Goal: Task Accomplishment & Management: Manage account settings

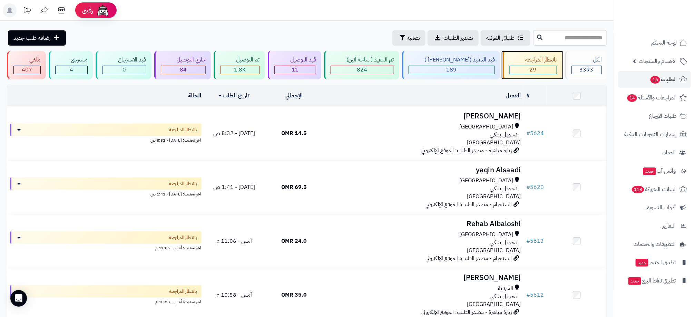
click at [539, 70] on div "29" at bounding box center [532, 70] width 47 height 8
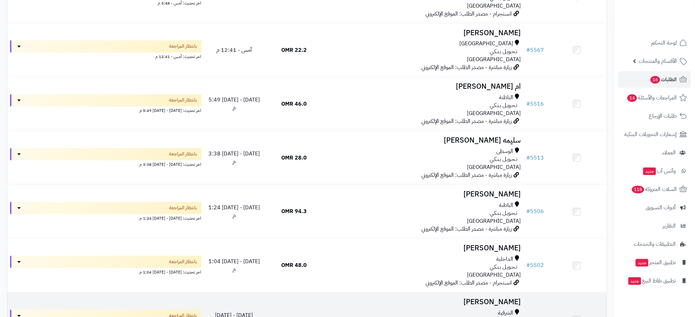
scroll to position [672, 0]
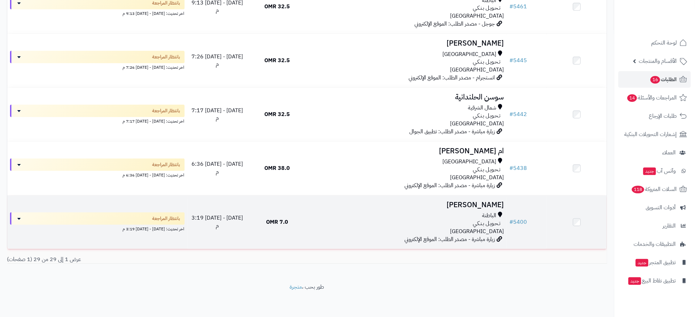
scroll to position [1429, 0]
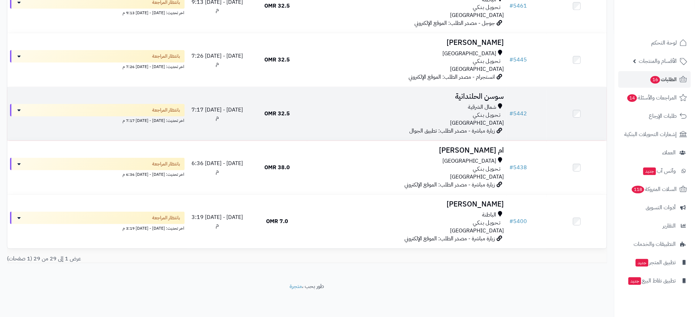
click at [576, 116] on td at bounding box center [576, 113] width 60 height 53
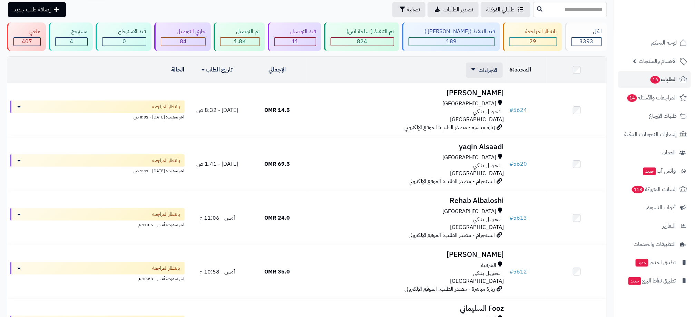
scroll to position [0, 0]
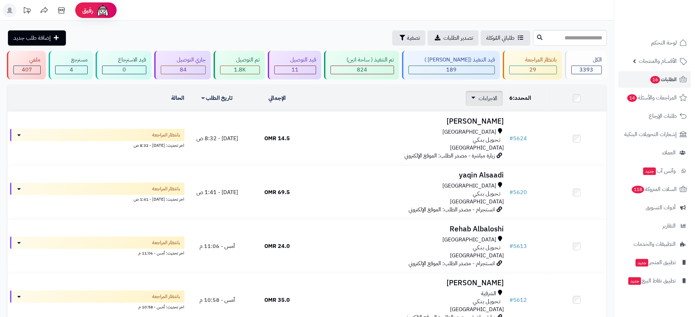
click at [473, 96] on link "الاجراءات" at bounding box center [484, 98] width 26 height 8
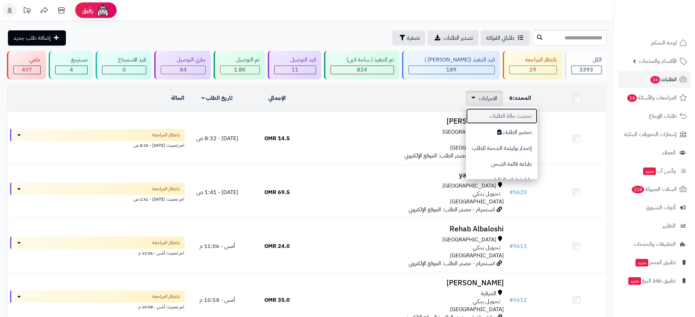
click at [524, 116] on button "تحديث حالة الطلبات" at bounding box center [502, 116] width 72 height 16
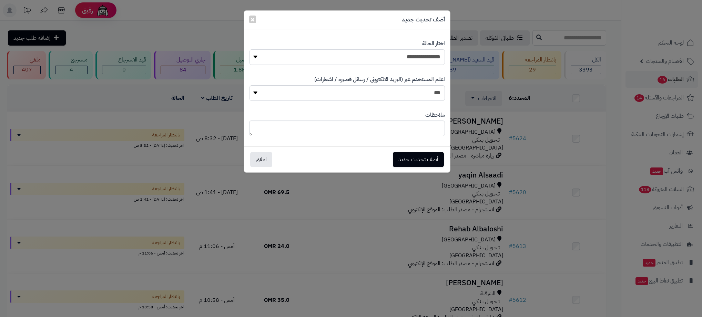
click at [418, 57] on select "**********" at bounding box center [348, 57] width 196 height 16
select select "**"
click at [250, 49] on select "**********" at bounding box center [348, 57] width 196 height 16
click at [427, 160] on button "أضف تحديث جديد" at bounding box center [418, 158] width 51 height 15
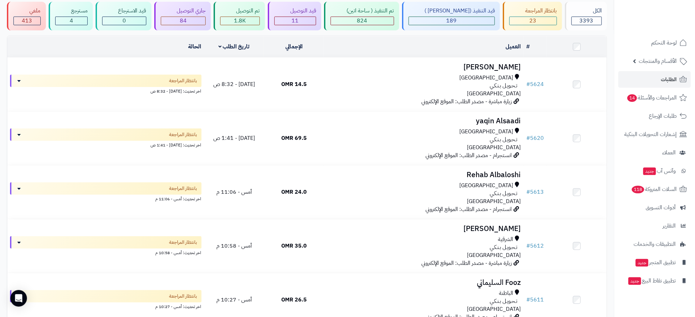
scroll to position [52, 0]
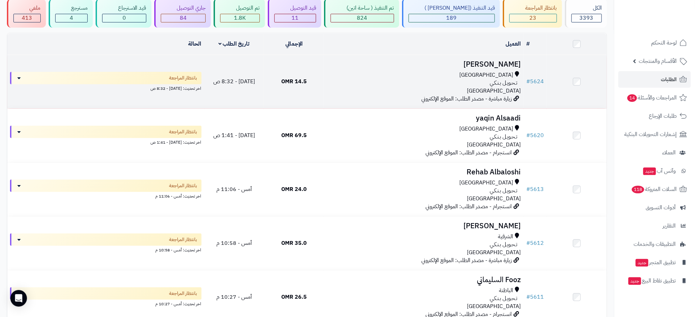
click at [440, 81] on div "تـحـويـل بـنـكـي" at bounding box center [424, 83] width 194 height 8
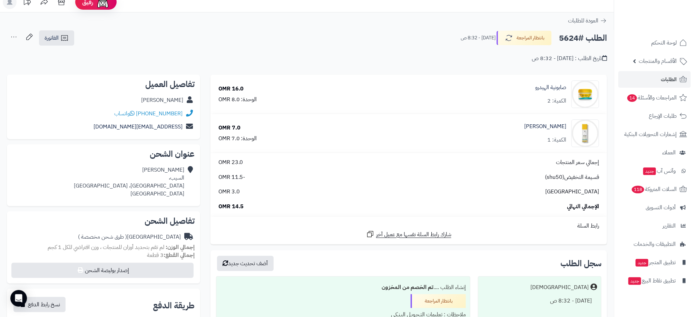
scroll to position [103, 0]
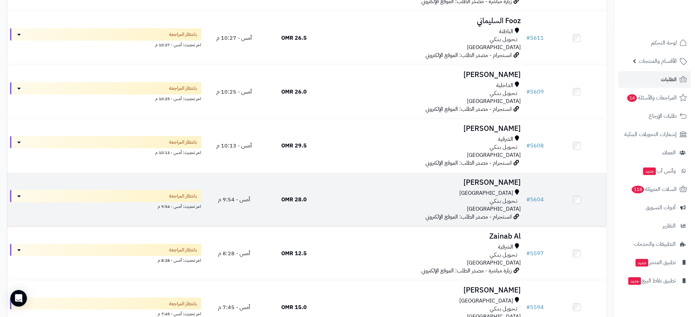
scroll to position [362, 0]
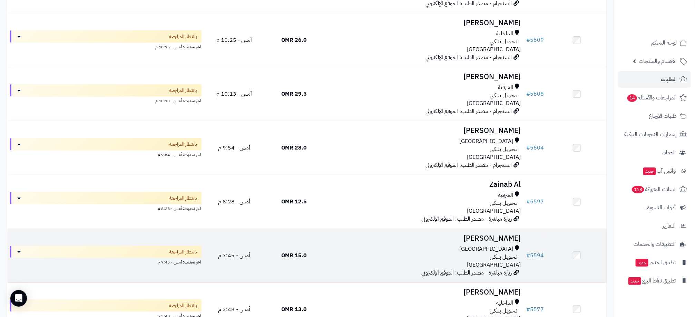
click at [370, 254] on div "تـحـويـل بـنـكـي" at bounding box center [424, 257] width 194 height 8
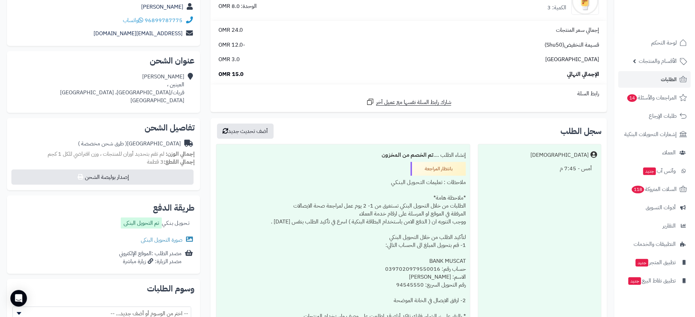
scroll to position [207, 0]
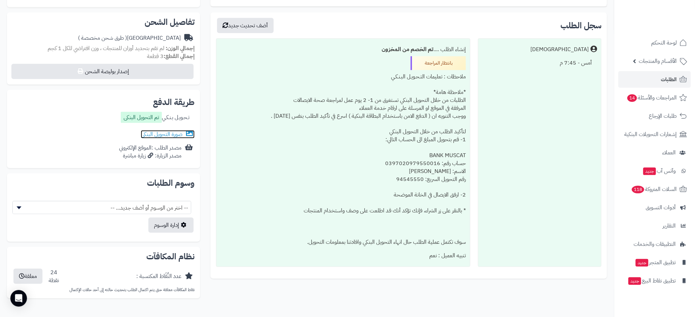
click at [171, 135] on link "صورة التحويل البنكى" at bounding box center [168, 134] width 54 height 8
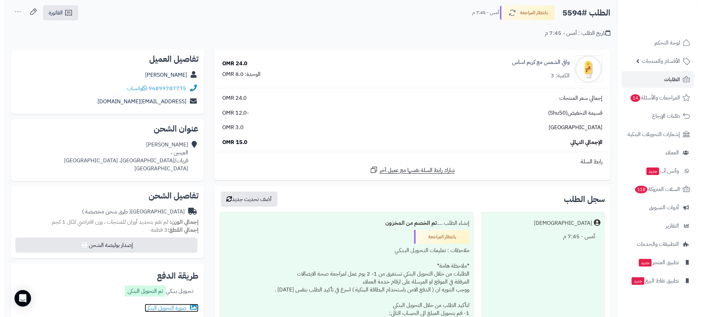
scroll to position [0, 0]
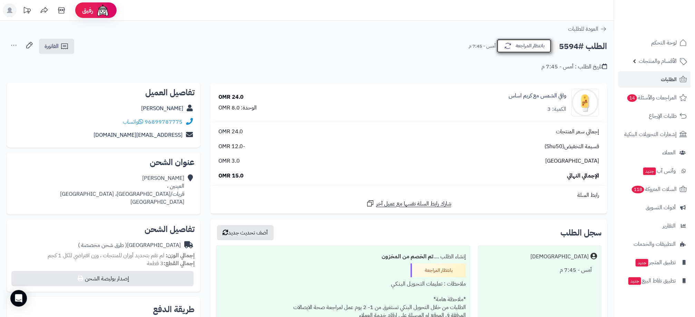
click at [525, 51] on button "بانتظار المراجعة" at bounding box center [523, 46] width 55 height 14
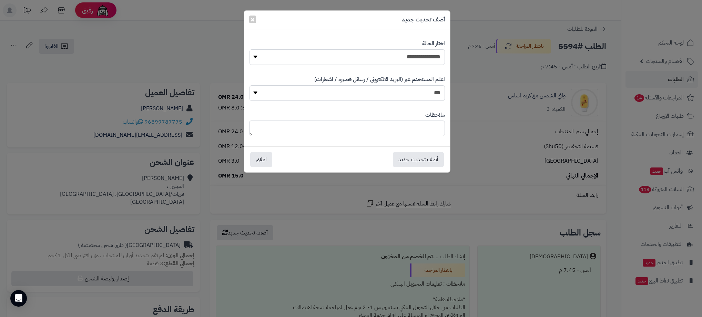
click at [428, 62] on select "**********" at bounding box center [348, 57] width 196 height 16
select select "**"
click at [250, 49] on select "**********" at bounding box center [348, 57] width 196 height 16
click at [425, 157] on button "أضف تحديث جديد" at bounding box center [418, 158] width 51 height 15
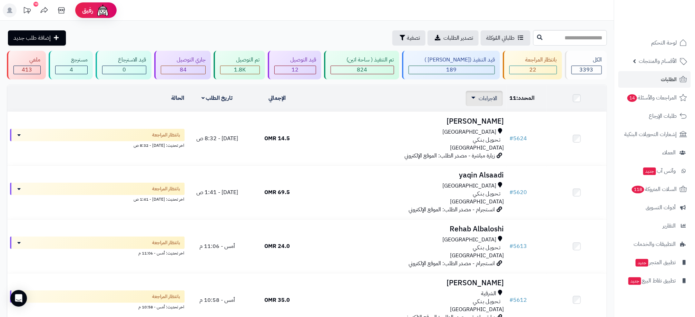
click at [475, 100] on link "الاجراءات" at bounding box center [484, 98] width 26 height 8
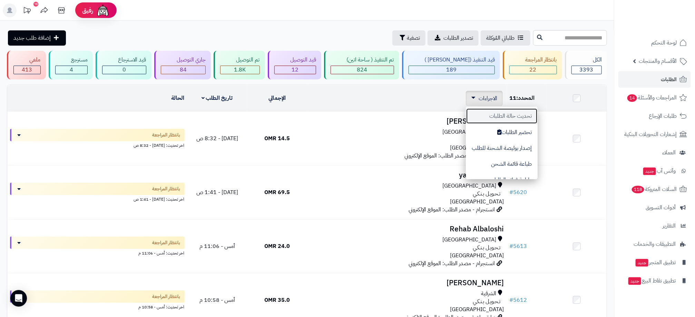
click at [490, 114] on button "تحديث حالة الطلبات" at bounding box center [502, 116] width 72 height 16
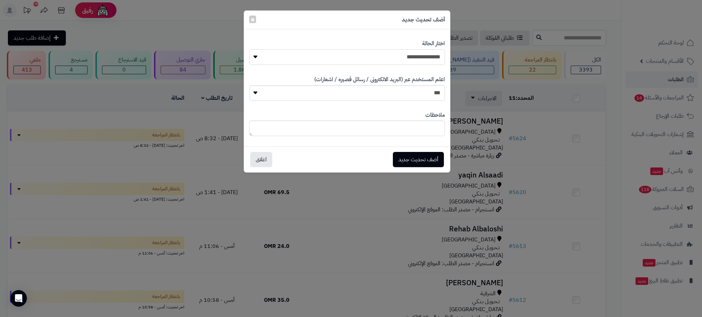
click at [408, 61] on select "**********" at bounding box center [348, 57] width 196 height 16
click at [250, 49] on select "**********" at bounding box center [348, 57] width 196 height 16
click at [427, 161] on button "أضف تحديث جديد" at bounding box center [418, 158] width 51 height 15
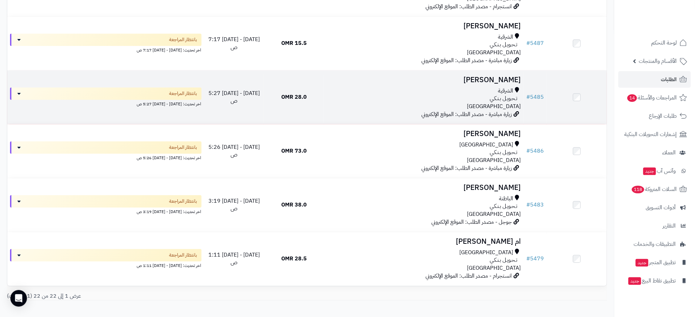
scroll to position [1068, 0]
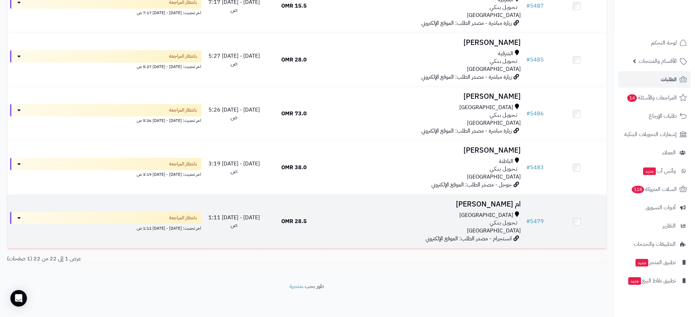
click at [577, 225] on td at bounding box center [576, 220] width 60 height 53
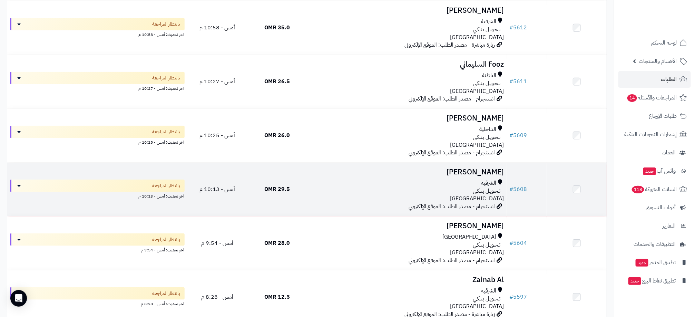
scroll to position [0, 0]
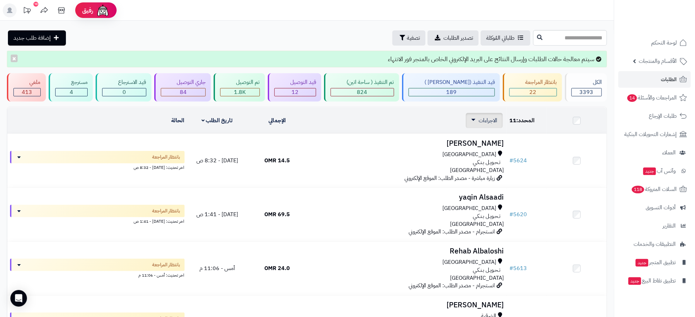
click at [480, 123] on span "الاجراءات" at bounding box center [487, 120] width 19 height 8
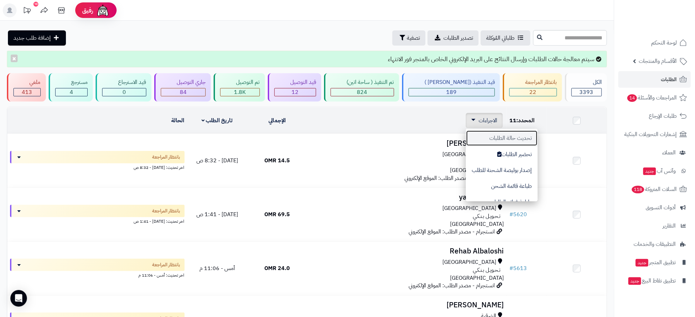
click at [489, 136] on button "تحديث حالة الطلبات" at bounding box center [502, 138] width 72 height 16
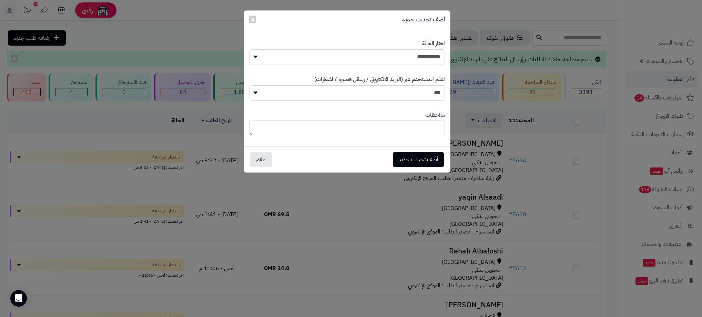
click at [407, 59] on select "**********" at bounding box center [348, 57] width 196 height 16
select select "**"
click at [250, 49] on select "**********" at bounding box center [348, 57] width 196 height 16
click at [434, 160] on button "أضف تحديث جديد" at bounding box center [418, 158] width 51 height 15
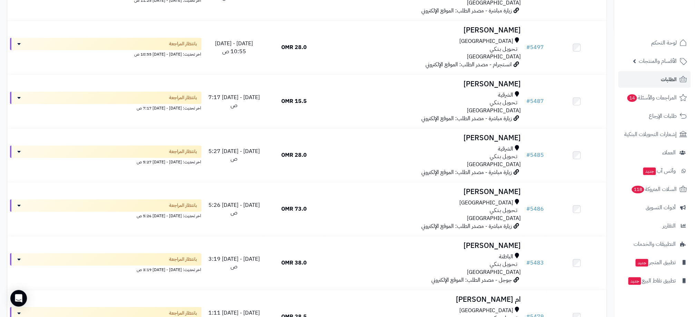
scroll to position [1068, 0]
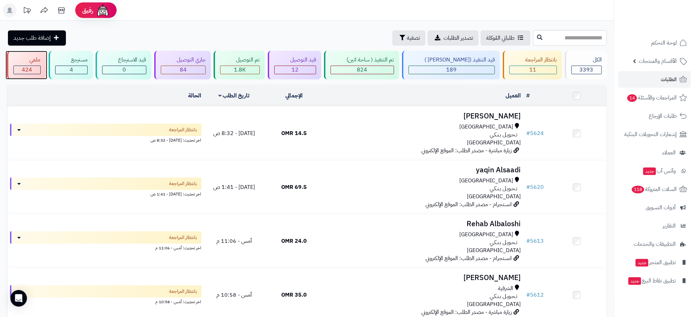
click at [40, 67] on div "424" at bounding box center [27, 70] width 27 height 8
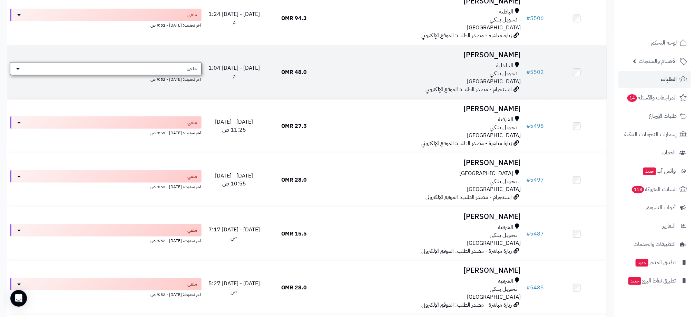
scroll to position [207, 0]
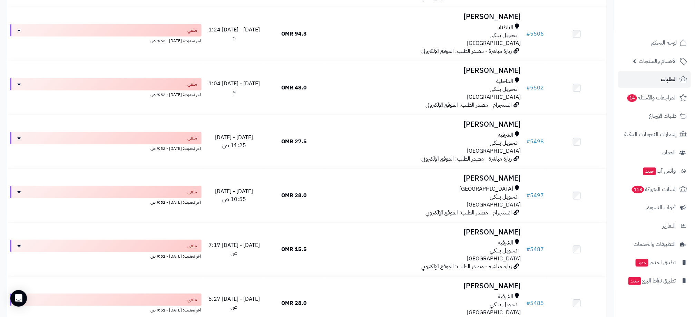
click at [671, 80] on span "الطلبات" at bounding box center [668, 79] width 16 height 10
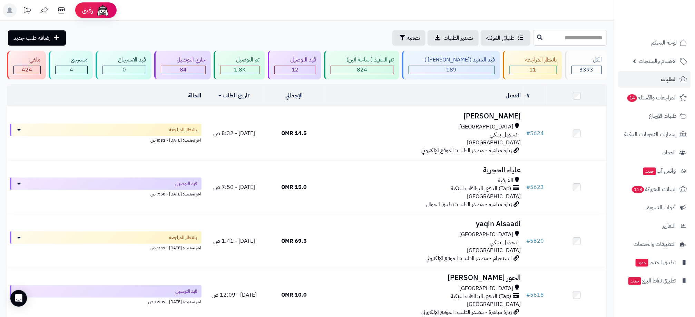
click at [557, 42] on input "text" at bounding box center [570, 38] width 74 height 16
type input "****"
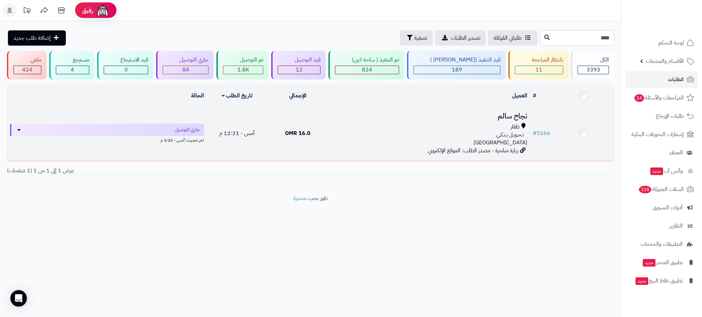
click at [462, 136] on div "تـحـويـل بـنـكـي" at bounding box center [429, 135] width 197 height 8
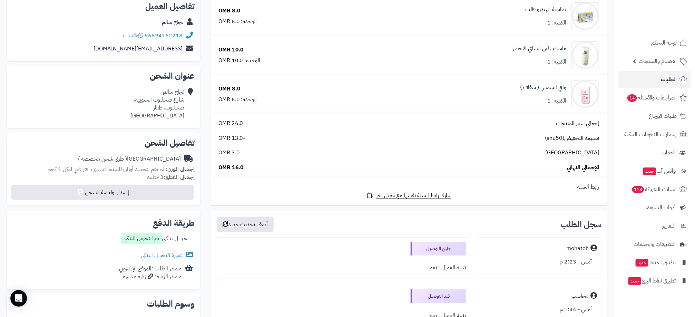
scroll to position [43, 0]
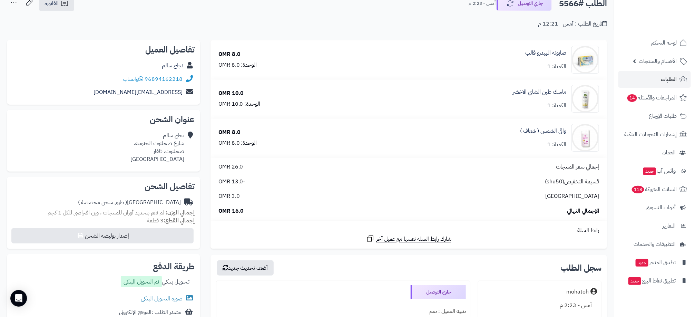
drag, startPoint x: 126, startPoint y: 304, endPoint x: 116, endPoint y: 303, distance: 9.3
drag, startPoint x: 116, startPoint y: 303, endPoint x: 340, endPoint y: 233, distance: 234.4
click at [343, 230] on div "رابط السلة" at bounding box center [408, 230] width 391 height 8
click at [174, 298] on link "صورة التحويل البنكى" at bounding box center [168, 298] width 54 height 8
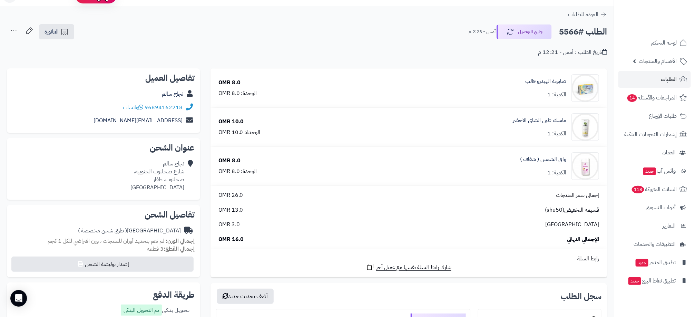
scroll to position [0, 0]
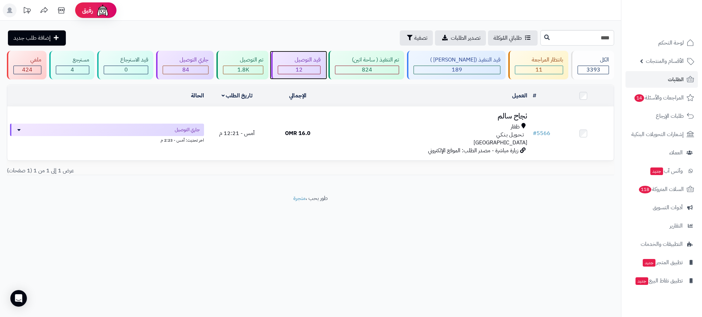
click at [306, 66] on div "12" at bounding box center [299, 70] width 42 height 8
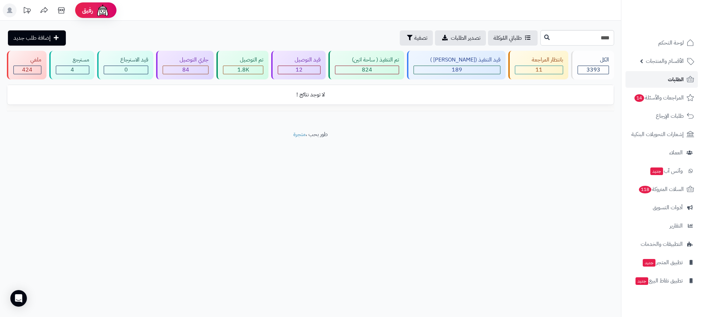
click at [666, 82] on link "الطلبات" at bounding box center [662, 79] width 72 height 17
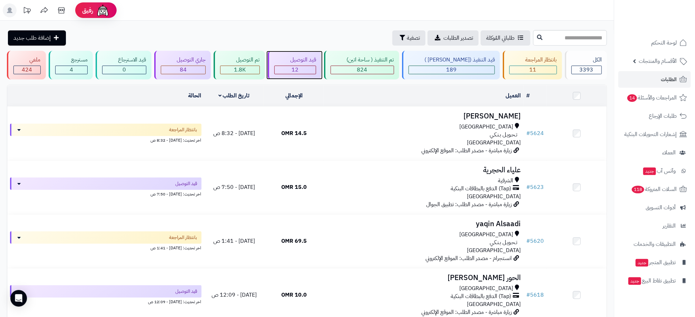
click at [301, 69] on div "12" at bounding box center [295, 70] width 41 height 8
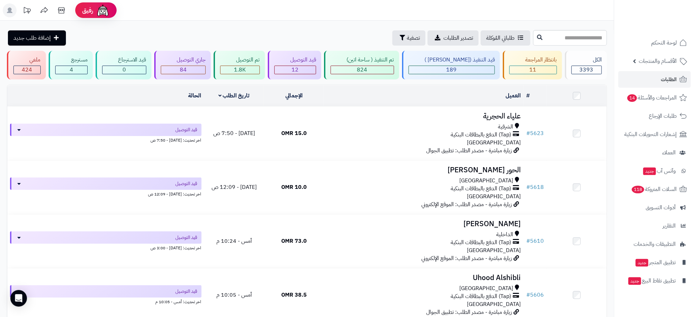
scroll to position [505, 0]
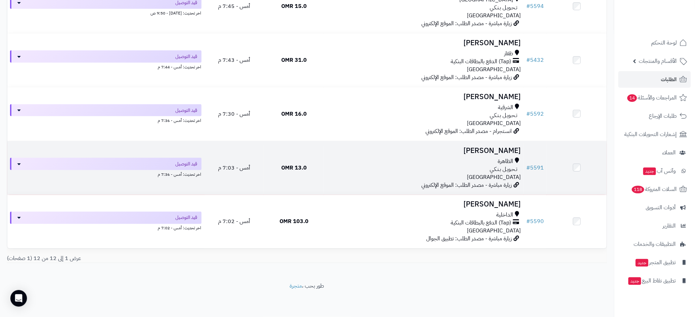
click at [336, 162] on div "الظاهرة" at bounding box center [424, 161] width 194 height 8
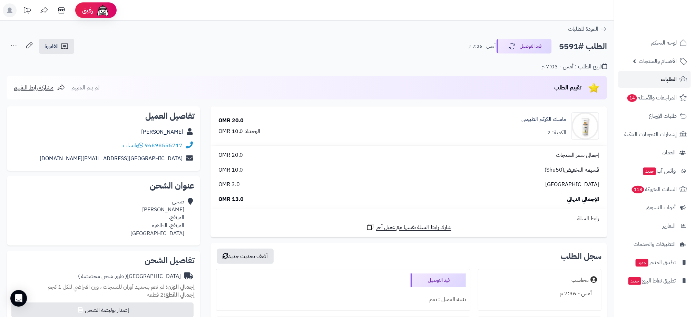
click at [677, 81] on link "الطلبات" at bounding box center [654, 79] width 72 height 17
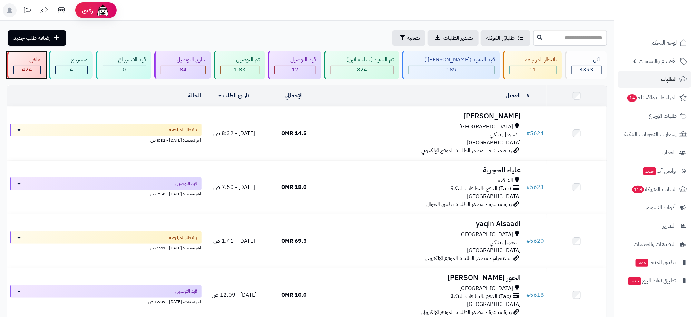
click at [31, 68] on span "424" at bounding box center [27, 70] width 10 height 8
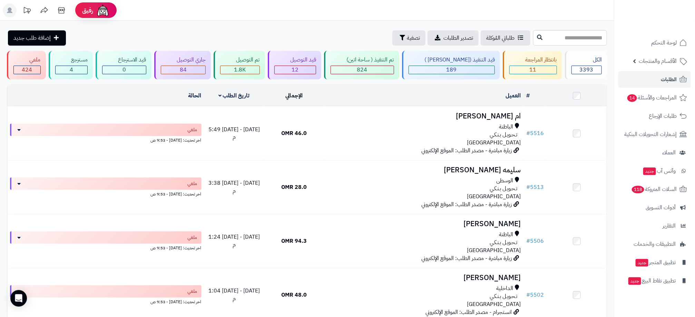
scroll to position [1161, 0]
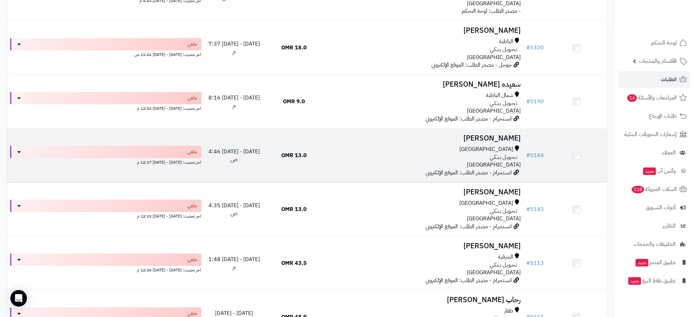
click at [382, 164] on div "مسقط تـحـويـل بـنـكـي عمان" at bounding box center [424, 157] width 194 height 24
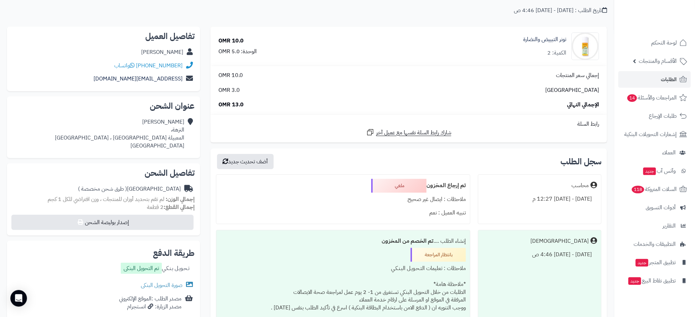
scroll to position [67, 0]
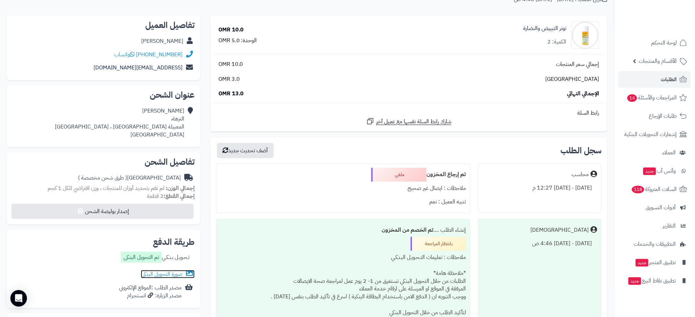
click at [175, 273] on link "صورة التحويل البنكى" at bounding box center [168, 274] width 54 height 8
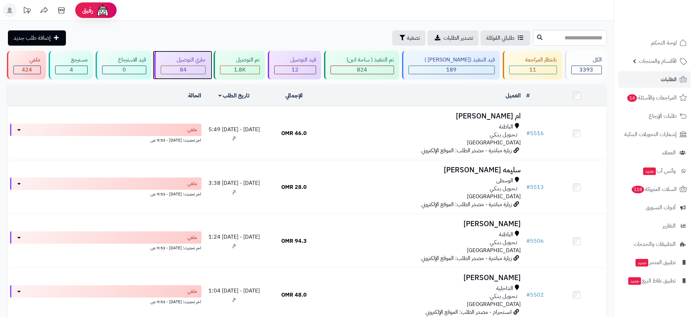
click at [187, 72] on span "84" at bounding box center [183, 70] width 7 height 8
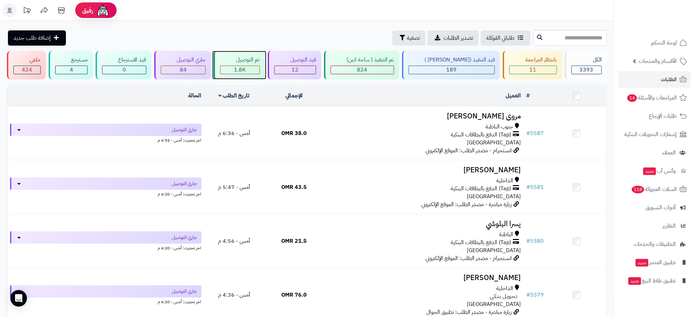
click at [239, 70] on div "1.8K" at bounding box center [239, 70] width 39 height 8
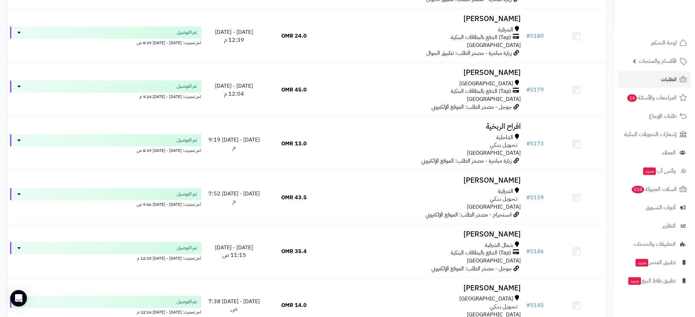
scroll to position [2133, 0]
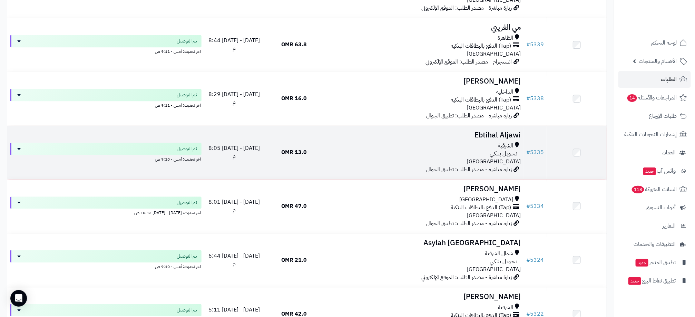
click at [358, 148] on div "الشرقية" at bounding box center [424, 146] width 194 height 8
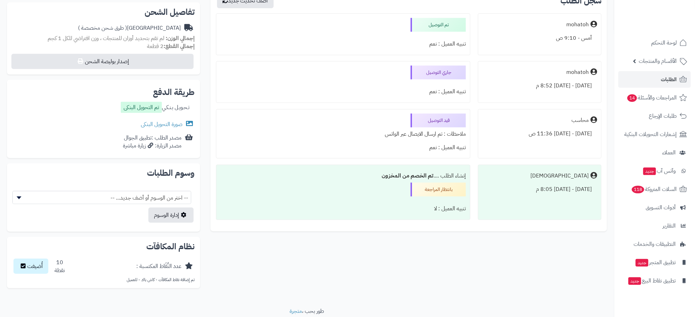
scroll to position [213, 0]
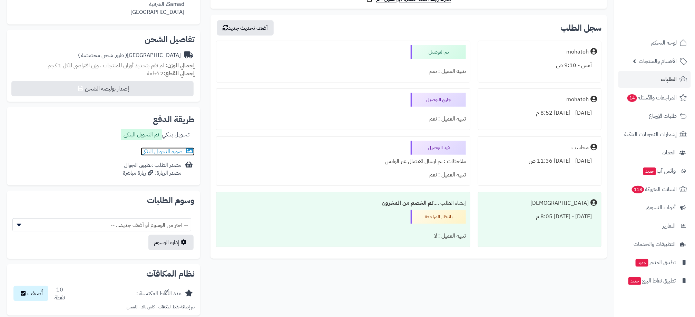
click at [169, 151] on link "صورة التحويل البنكى" at bounding box center [168, 151] width 54 height 8
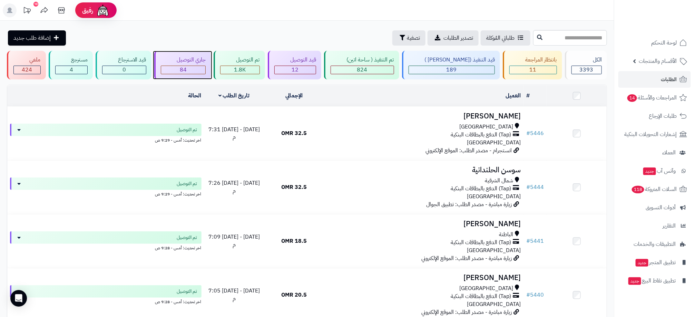
click at [187, 66] on div "84" at bounding box center [183, 70] width 44 height 8
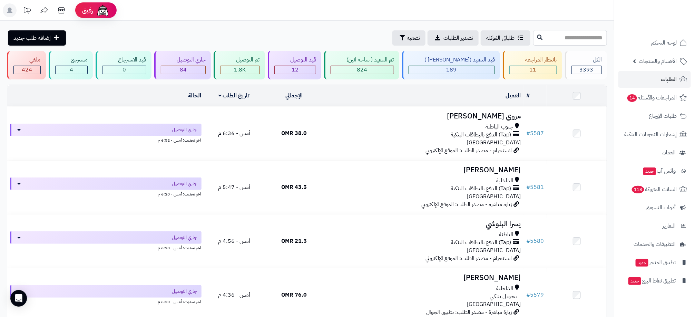
click at [586, 40] on input "text" at bounding box center [570, 38] width 74 height 16
click at [314, 30] on div "طلباتي المُوكلة تصدير الطلبات تصفية إضافة طلب جديد" at bounding box center [269, 37] width 524 height 15
click at [291, 38] on div "طلباتي المُوكلة تصدير الطلبات تصفية إضافة طلب جديد" at bounding box center [269, 37] width 524 height 15
click at [536, 72] on div "11" at bounding box center [532, 70] width 47 height 8
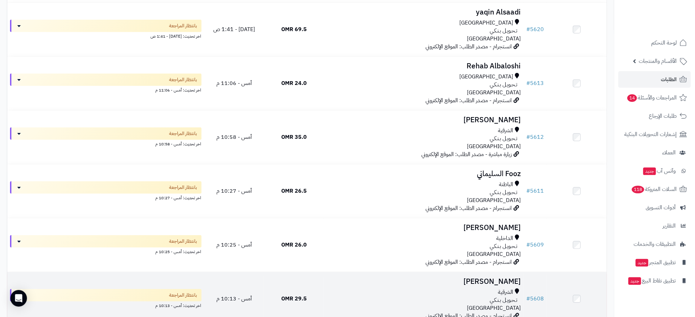
scroll to position [89, 0]
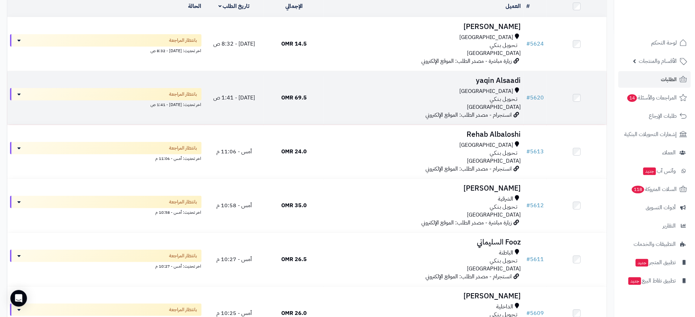
click at [434, 99] on div "تـحـويـل بـنـكـي" at bounding box center [424, 99] width 194 height 8
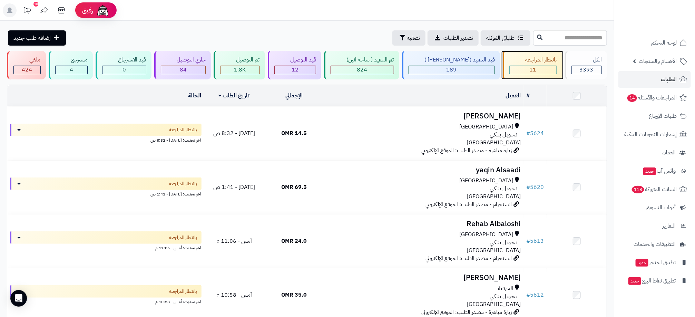
click at [525, 62] on div "بانتظار المراجعة" at bounding box center [533, 60] width 48 height 8
click at [206, 67] on div "84" at bounding box center [183, 70] width 44 height 8
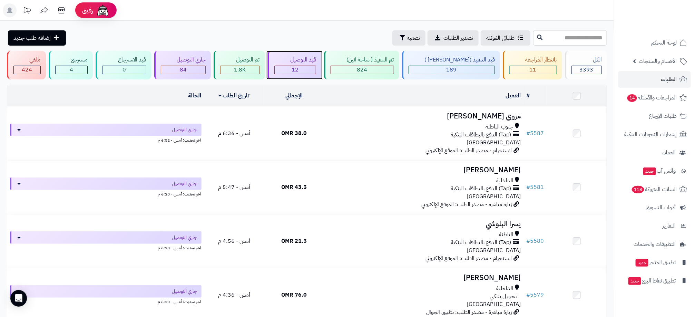
click at [314, 62] on div "قيد التوصيل" at bounding box center [295, 60] width 42 height 8
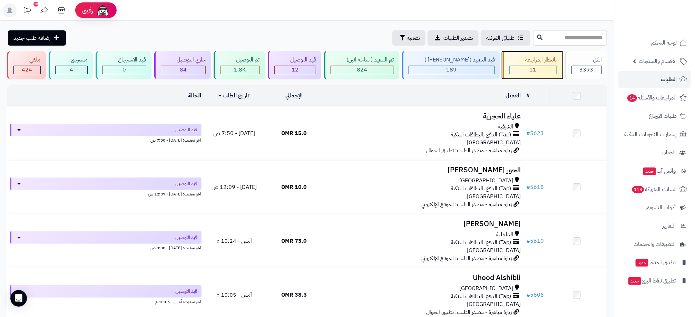
click at [526, 68] on div "11" at bounding box center [532, 70] width 47 height 8
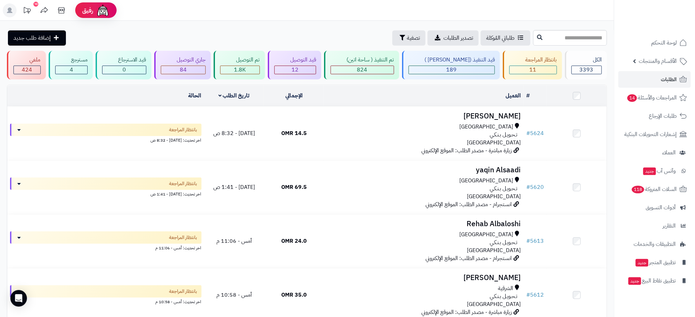
scroll to position [352, 0]
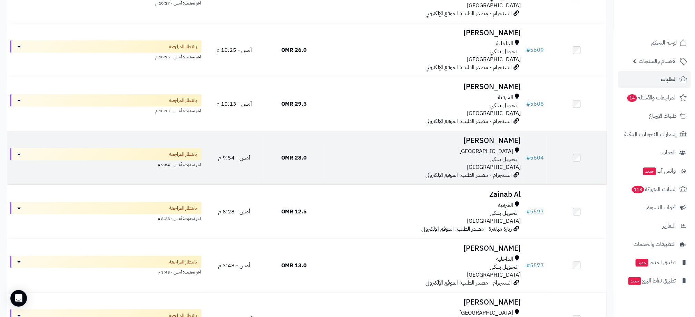
click at [422, 163] on div "تـحـويـل بـنـكـي" at bounding box center [424, 159] width 194 height 8
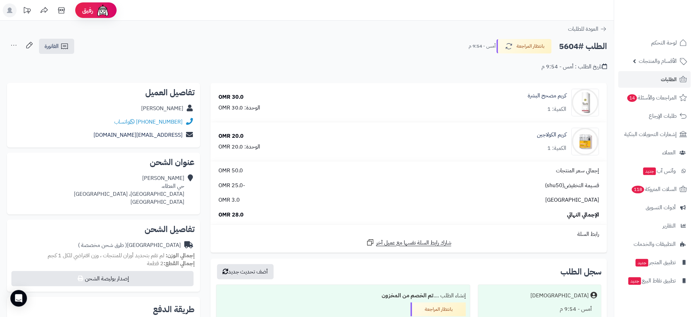
scroll to position [270, 0]
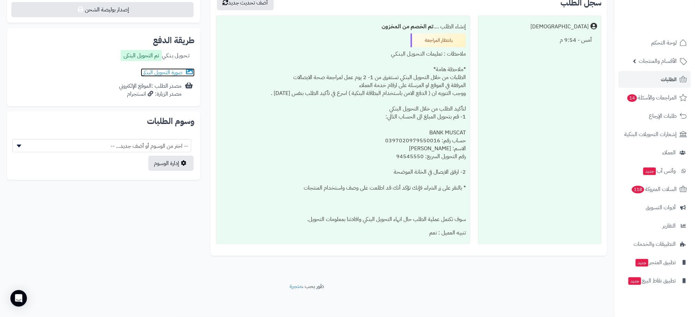
click at [171, 68] on link "صورة التحويل البنكى" at bounding box center [168, 72] width 54 height 8
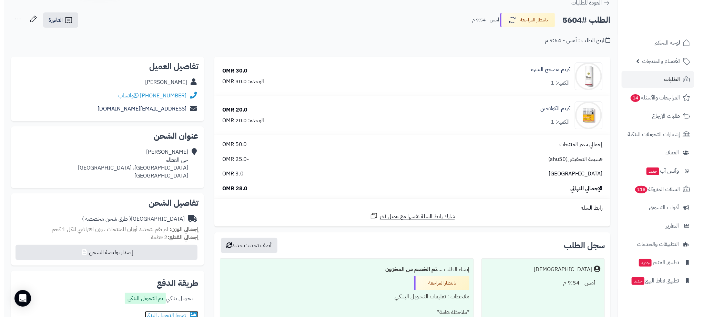
scroll to position [0, 0]
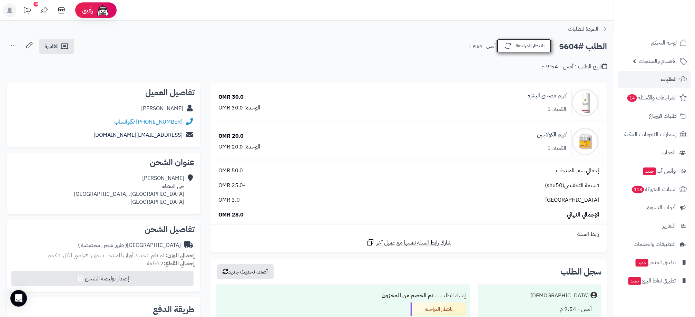
click at [520, 50] on button "بانتظار المراجعة" at bounding box center [523, 46] width 55 height 14
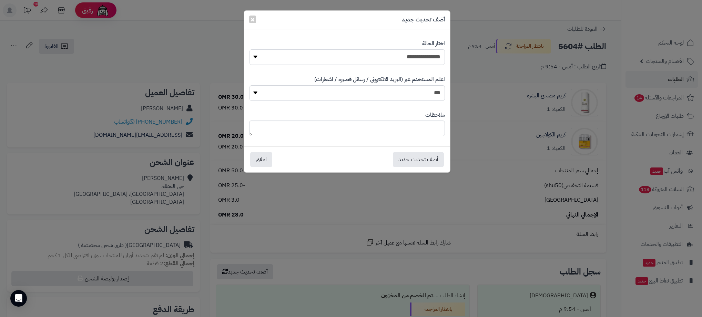
click at [414, 59] on select "**********" at bounding box center [348, 57] width 196 height 16
select select "**"
click at [250, 49] on select "**********" at bounding box center [348, 57] width 196 height 16
click at [424, 160] on button "أضف تحديث جديد" at bounding box center [418, 158] width 51 height 15
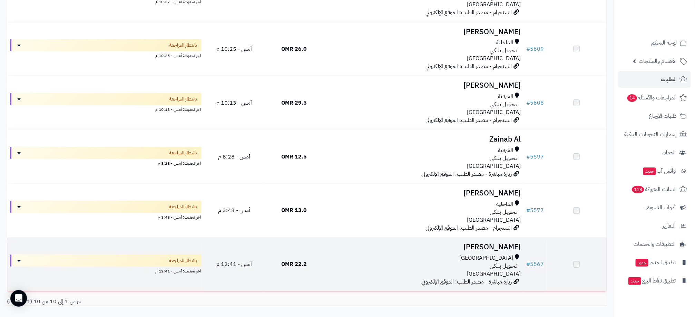
scroll to position [352, 0]
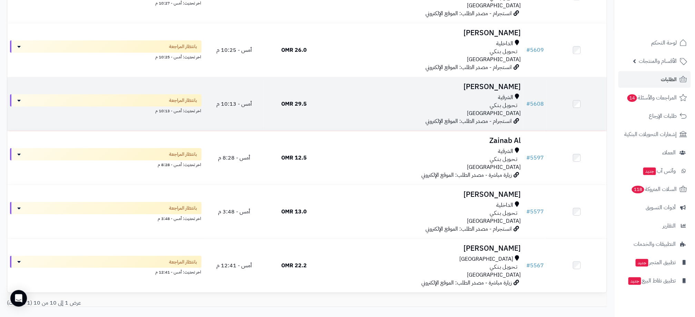
click at [394, 106] on div "تـحـويـل بـنـكـي" at bounding box center [424, 105] width 194 height 8
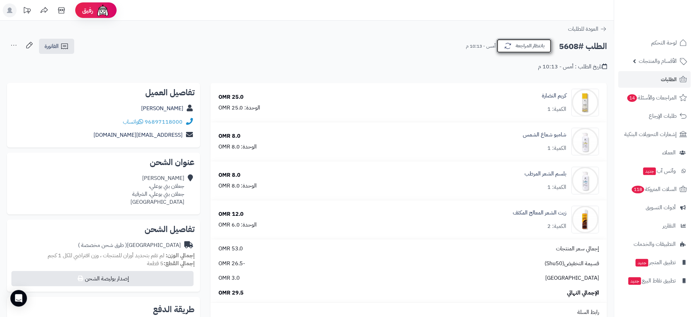
click at [541, 48] on button "بانتظار المراجعة" at bounding box center [523, 46] width 55 height 14
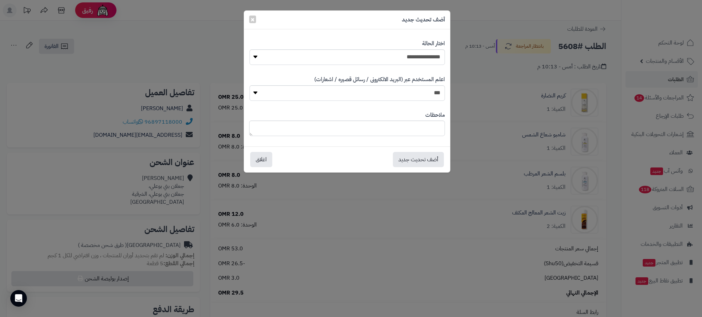
click at [481, 23] on div "**********" at bounding box center [351, 158] width 702 height 317
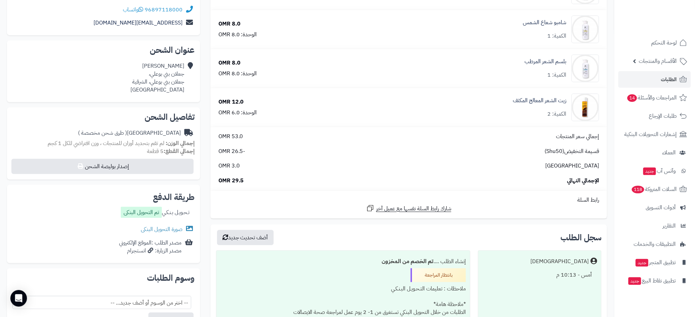
scroll to position [155, 0]
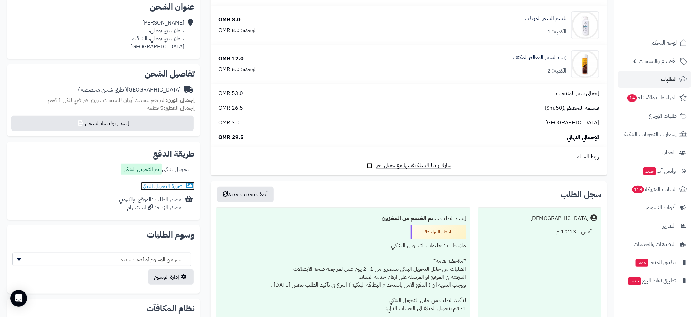
click at [175, 182] on link "صورة التحويل البنكى" at bounding box center [168, 186] width 54 height 8
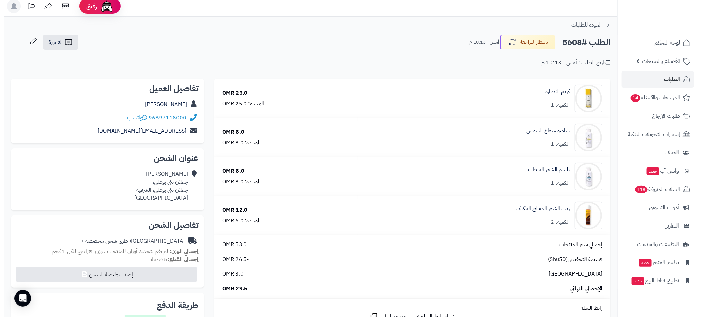
scroll to position [0, 0]
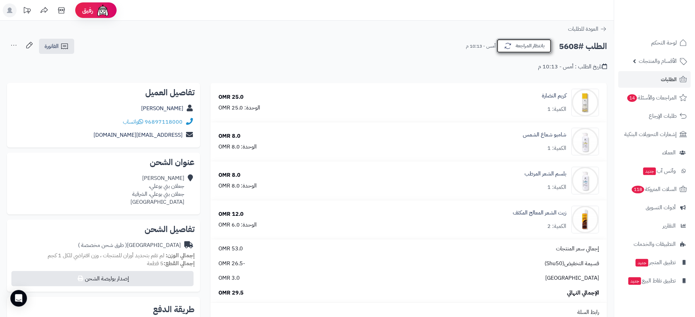
click at [525, 53] on button "بانتظار المراجعة" at bounding box center [523, 46] width 55 height 14
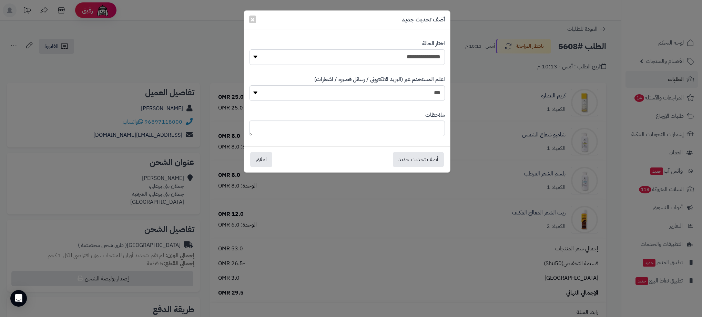
click at [422, 64] on select "**********" at bounding box center [348, 57] width 196 height 16
select select "**"
click at [250, 49] on select "**********" at bounding box center [348, 57] width 196 height 16
click at [417, 159] on button "أضف تحديث جديد" at bounding box center [418, 158] width 51 height 15
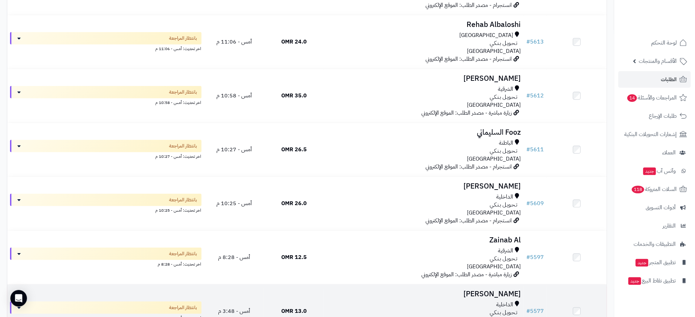
scroll to position [85, 0]
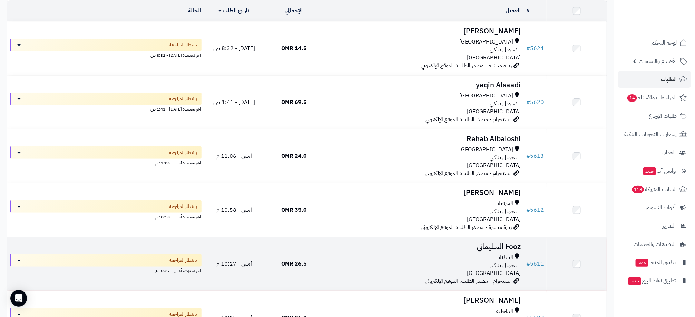
click at [329, 261] on div "تـحـويـل بـنـكـي" at bounding box center [424, 265] width 194 height 8
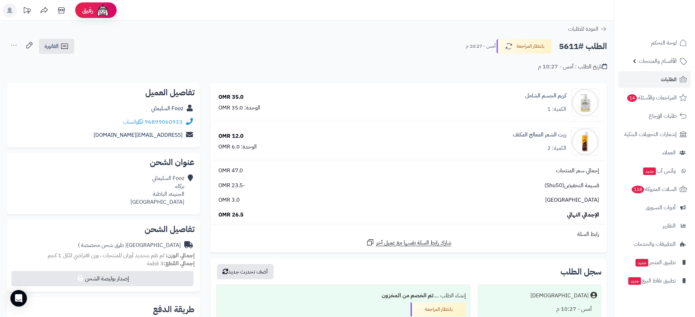
scroll to position [103, 0]
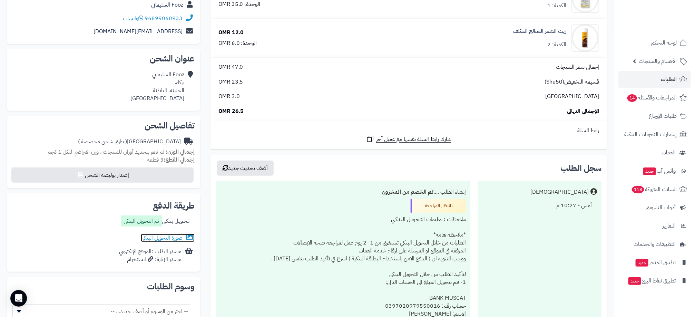
click at [151, 236] on link "صورة التحويل البنكى" at bounding box center [168, 237] width 54 height 8
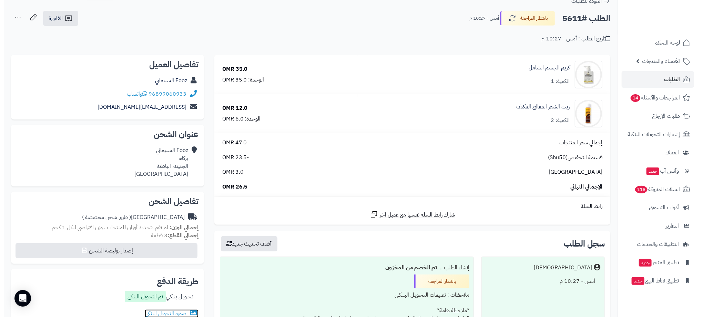
scroll to position [0, 0]
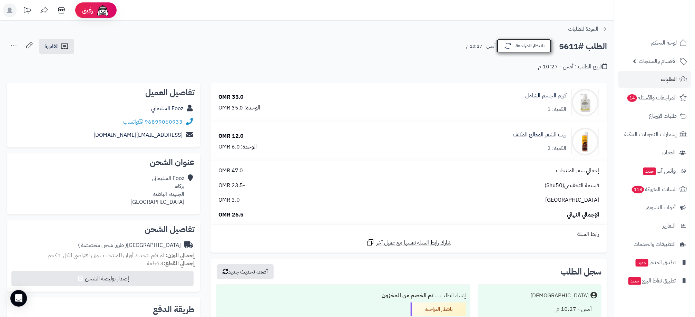
click at [515, 48] on button "بانتظار المراجعة" at bounding box center [523, 46] width 55 height 14
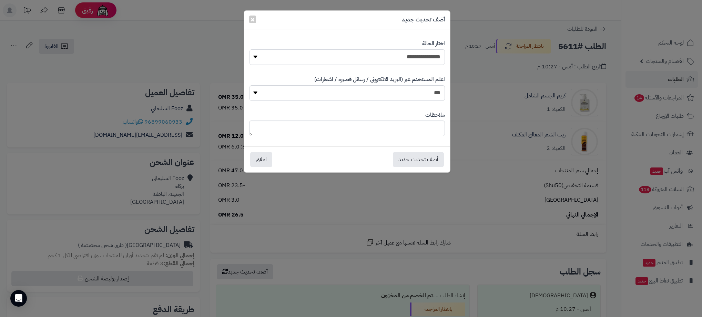
click at [433, 54] on select "**********" at bounding box center [348, 57] width 196 height 16
select select "**"
click at [250, 49] on select "**********" at bounding box center [348, 57] width 196 height 16
click at [427, 158] on button "أضف تحديث جديد" at bounding box center [418, 158] width 51 height 15
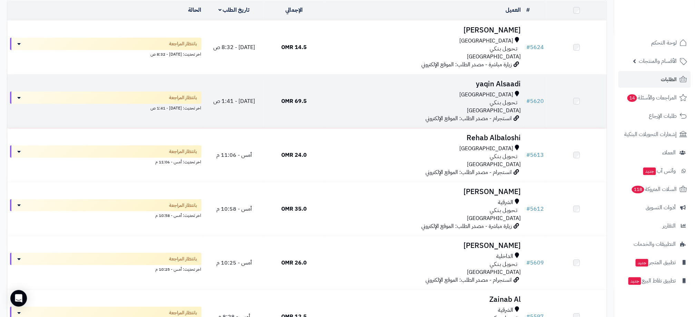
scroll to position [85, 0]
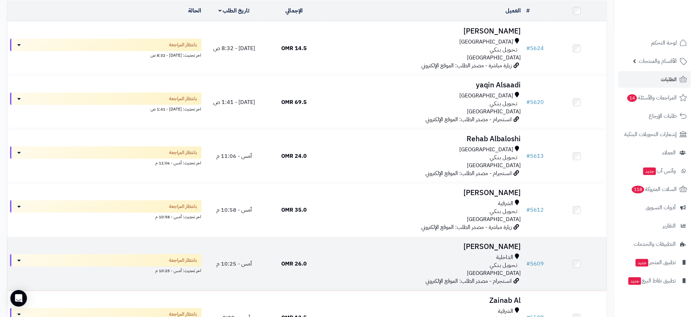
click at [332, 258] on div "الداخلية" at bounding box center [424, 257] width 194 height 8
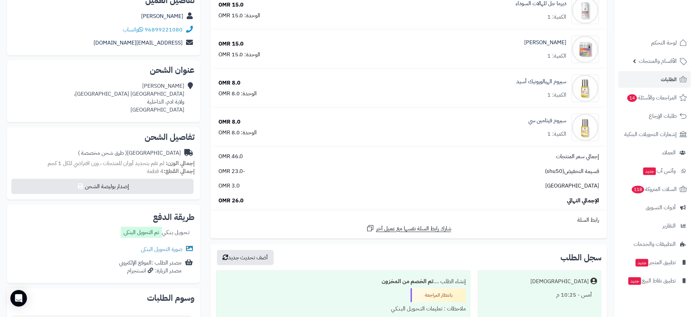
scroll to position [103, 0]
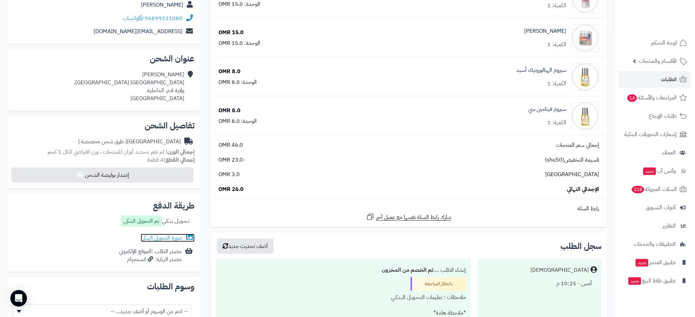
click at [180, 237] on link "صورة التحويل البنكى" at bounding box center [168, 237] width 54 height 8
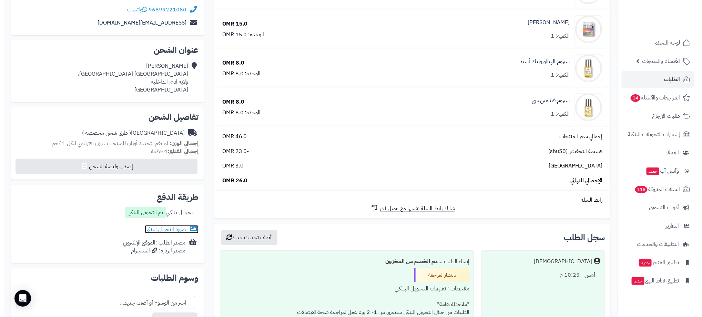
scroll to position [0, 0]
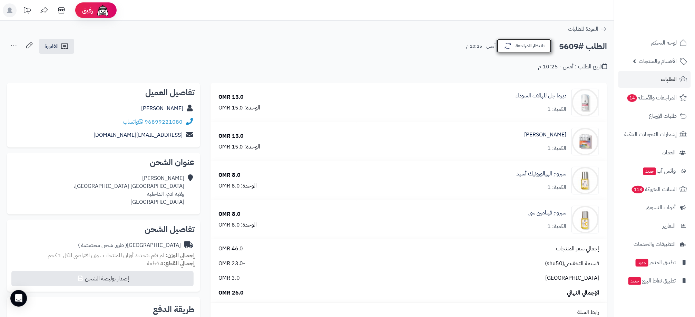
click at [531, 50] on button "بانتظار المراجعة" at bounding box center [523, 46] width 55 height 14
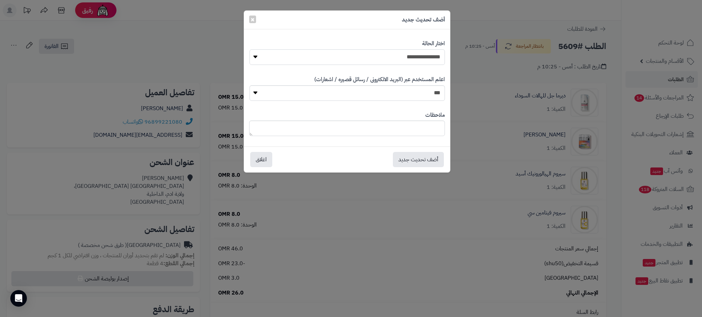
click at [438, 59] on select "**********" at bounding box center [348, 57] width 196 height 16
select select "**"
click at [250, 49] on select "**********" at bounding box center [348, 57] width 196 height 16
click at [429, 163] on button "أضف تحديث جديد" at bounding box center [418, 158] width 51 height 15
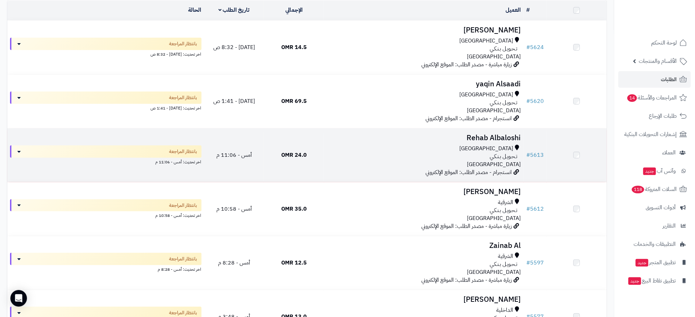
scroll to position [85, 0]
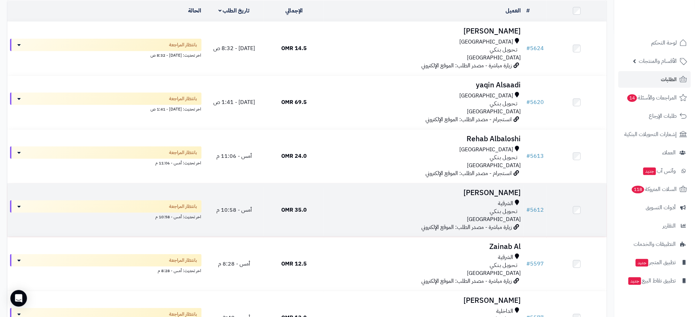
click at [308, 211] on td "35.0 OMR" at bounding box center [294, 209] width 60 height 53
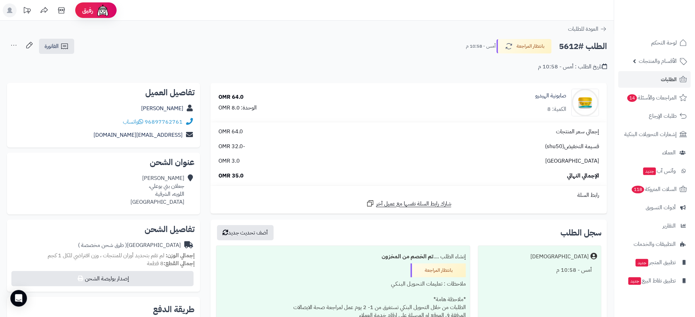
scroll to position [103, 0]
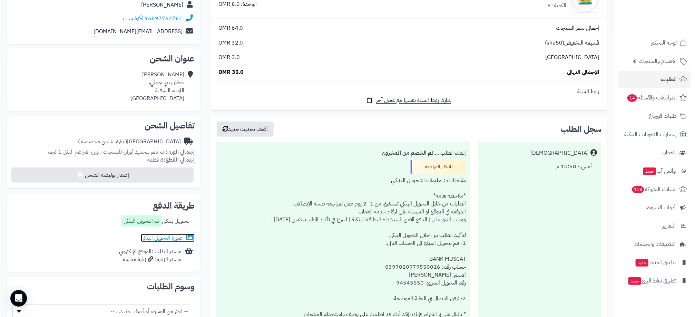
click at [174, 239] on link "صورة التحويل البنكى" at bounding box center [168, 237] width 54 height 8
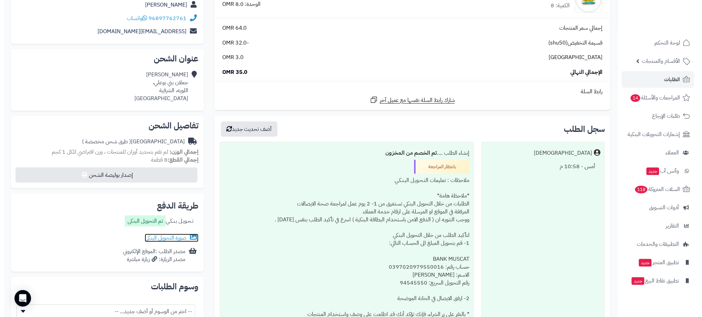
scroll to position [0, 0]
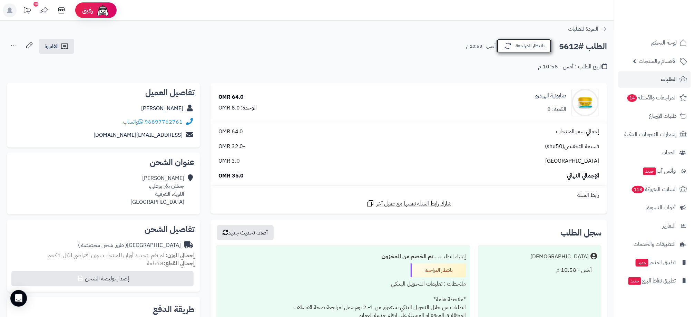
click at [523, 52] on button "بانتظار المراجعة" at bounding box center [523, 46] width 55 height 14
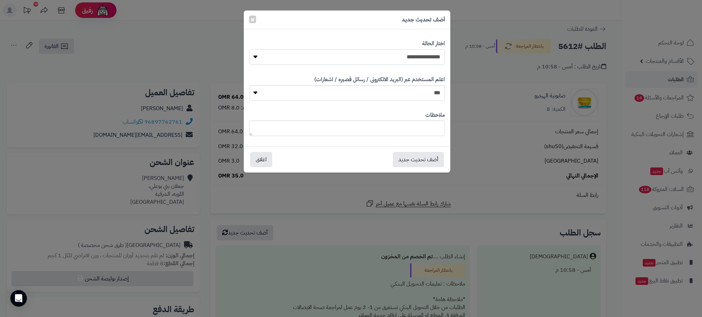
click at [413, 60] on select "**********" at bounding box center [348, 57] width 196 height 16
select select "**"
click at [250, 49] on select "**********" at bounding box center [348, 57] width 196 height 16
click at [419, 158] on button "أضف تحديث جديد" at bounding box center [418, 158] width 51 height 15
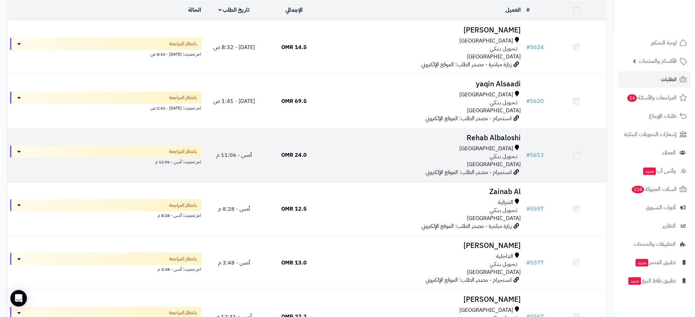
scroll to position [85, 0]
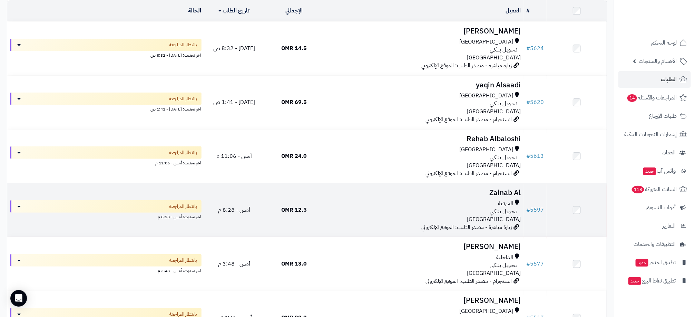
click at [358, 204] on div "الشرقية" at bounding box center [424, 203] width 194 height 8
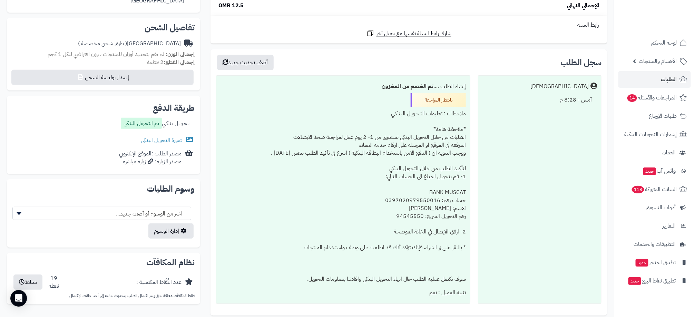
scroll to position [259, 0]
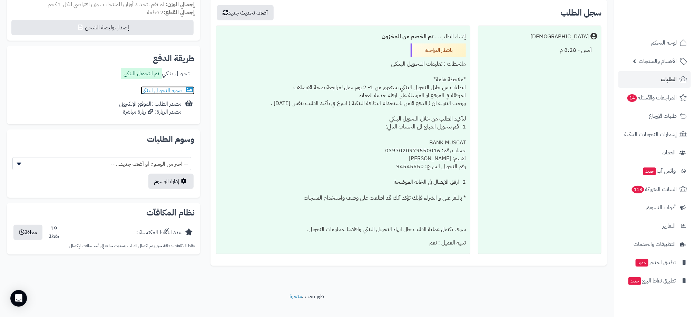
click at [174, 89] on link "صورة التحويل البنكى" at bounding box center [168, 90] width 54 height 8
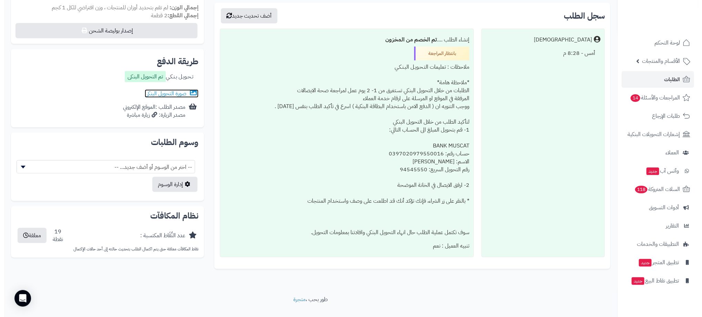
scroll to position [207, 0]
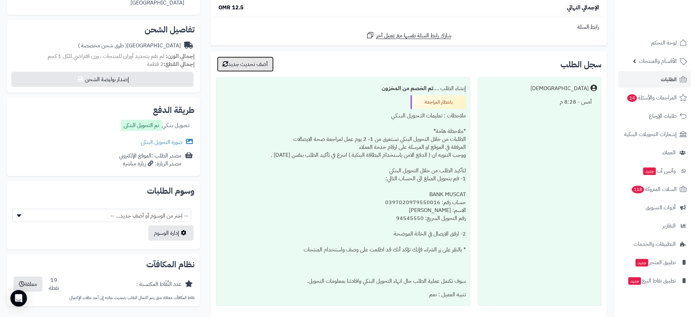
click at [255, 62] on button "أضف تحديث جديد" at bounding box center [245, 64] width 57 height 15
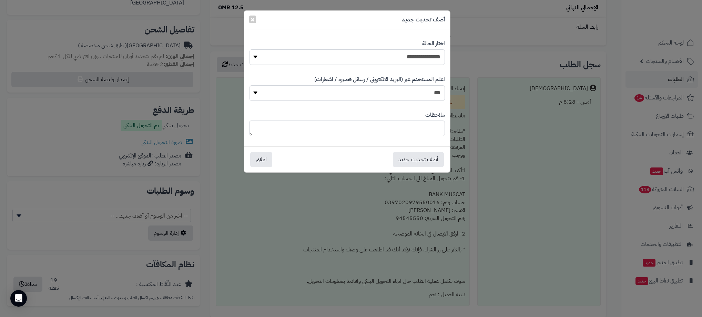
click at [385, 59] on select "**********" at bounding box center [348, 57] width 196 height 16
select select "**"
click at [250, 49] on select "**********" at bounding box center [348, 57] width 196 height 16
click at [427, 157] on button "أضف تحديث جديد" at bounding box center [418, 158] width 51 height 15
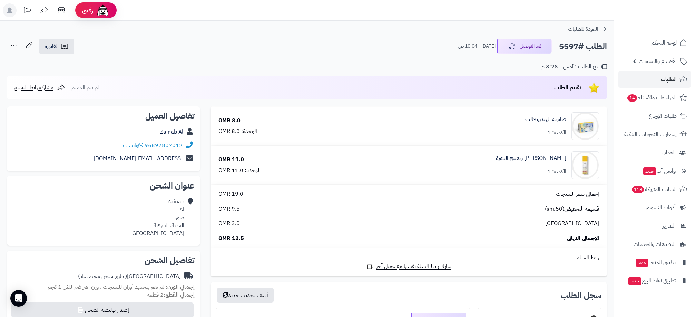
scroll to position [230, 0]
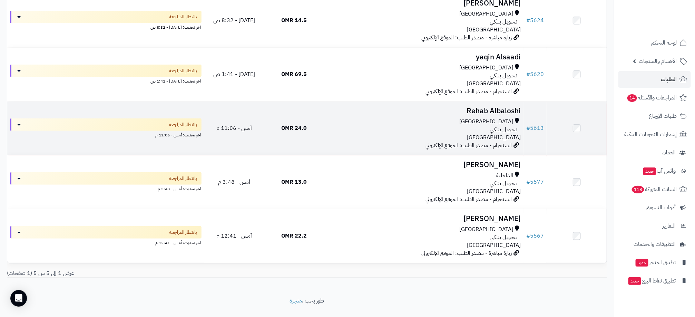
scroll to position [128, 0]
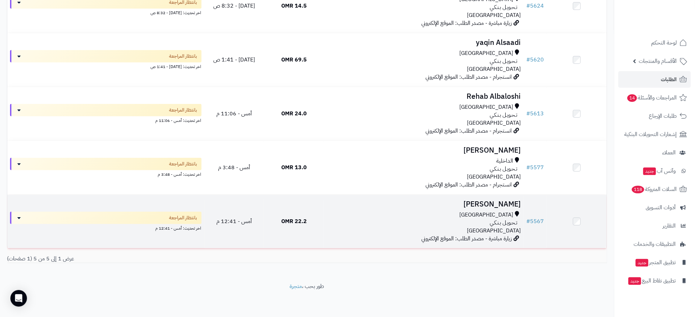
click at [450, 222] on div "تـحـويـل بـنـكـي" at bounding box center [424, 223] width 194 height 8
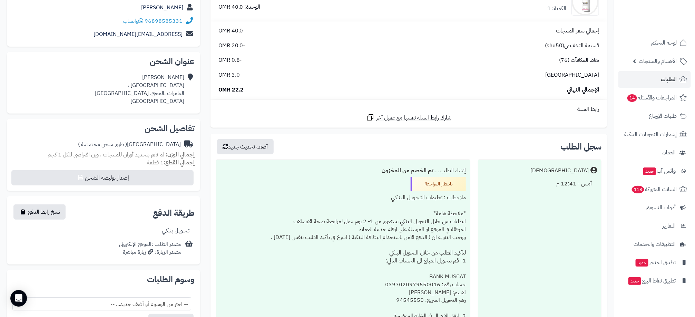
scroll to position [103, 0]
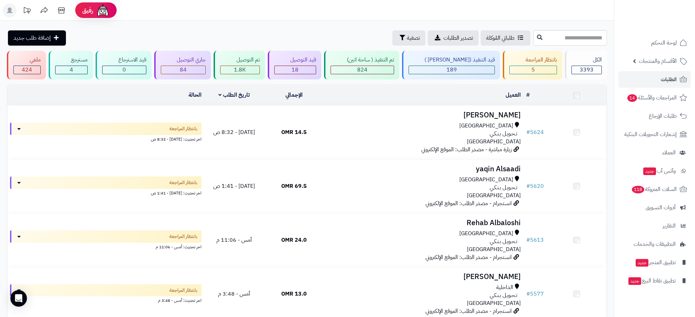
scroll to position [128, 0]
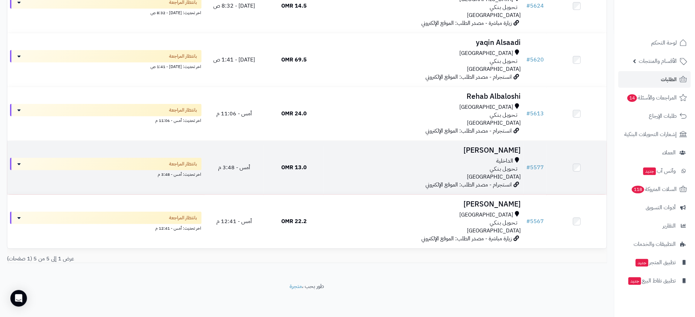
click at [427, 151] on h3 "[PERSON_NAME]" at bounding box center [424, 150] width 194 height 8
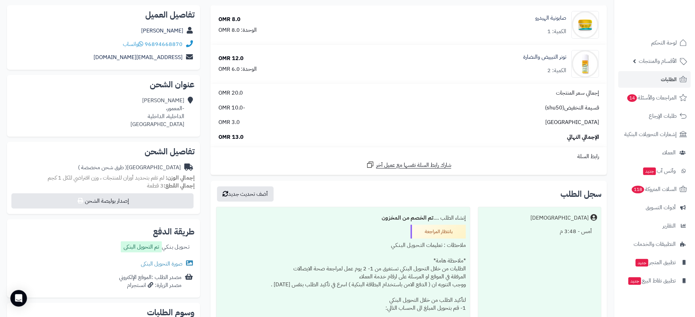
scroll to position [103, 0]
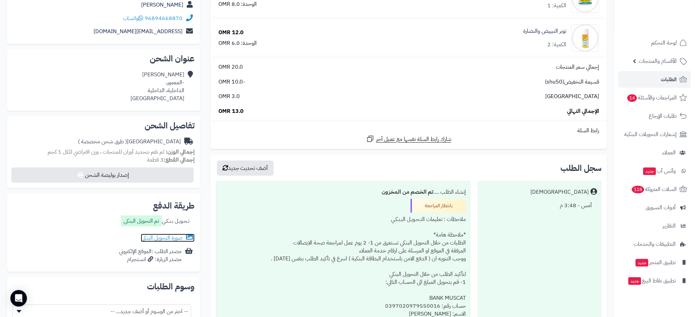
click at [172, 238] on link "صورة التحويل البنكى" at bounding box center [168, 237] width 54 height 8
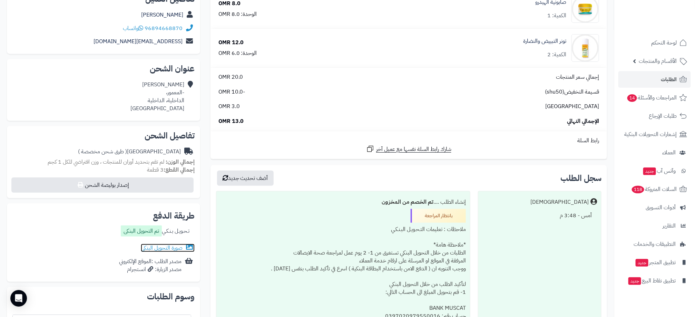
scroll to position [0, 0]
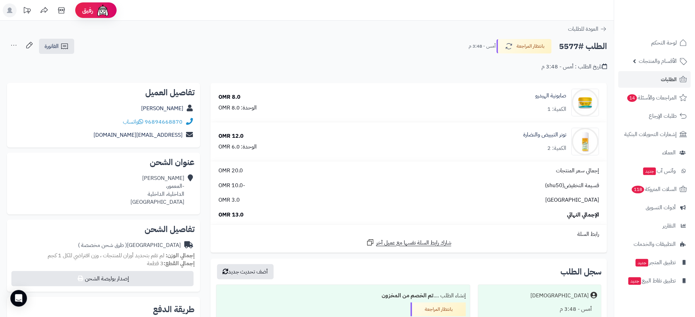
click at [566, 42] on h2 "الطلب #5577" at bounding box center [583, 46] width 48 height 14
copy h2 "5577"
drag, startPoint x: 117, startPoint y: 119, endPoint x: 183, endPoint y: 125, distance: 66.5
click at [183, 125] on div "96894668870 واتساب" at bounding box center [103, 121] width 182 height 13
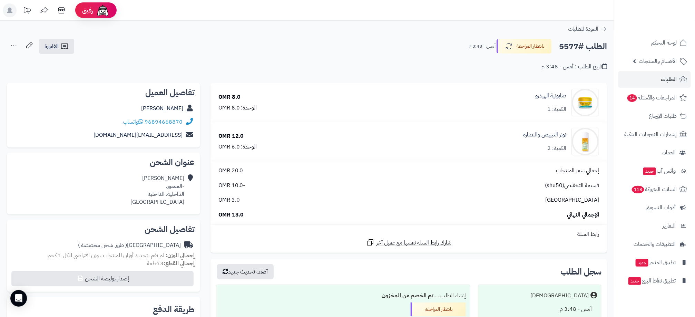
copy div "96894668870 واتساب"
click at [231, 56] on div "تاريخ الطلب : أمس - 3:48 م" at bounding box center [307, 62] width 600 height 16
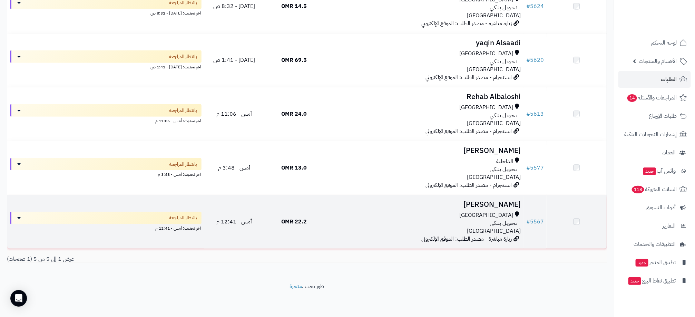
scroll to position [128, 0]
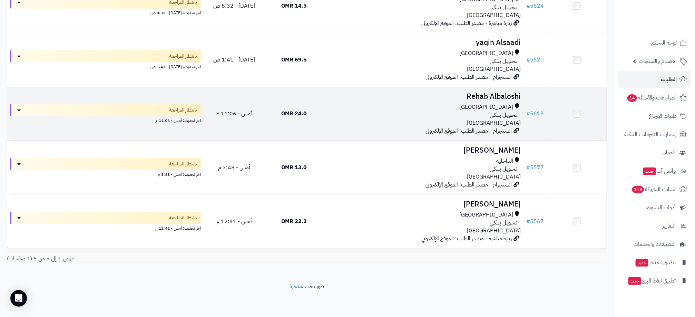
click at [352, 108] on div "[GEOGRAPHIC_DATA]" at bounding box center [424, 107] width 194 height 8
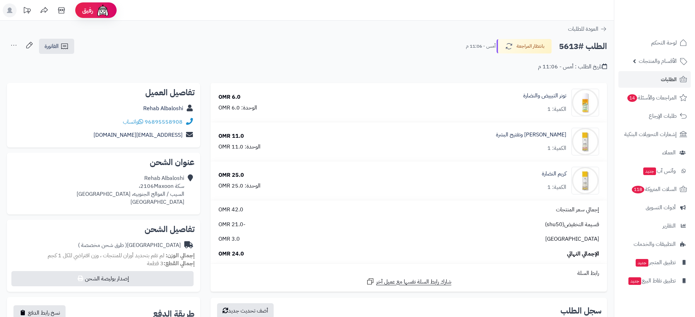
scroll to position [207, 0]
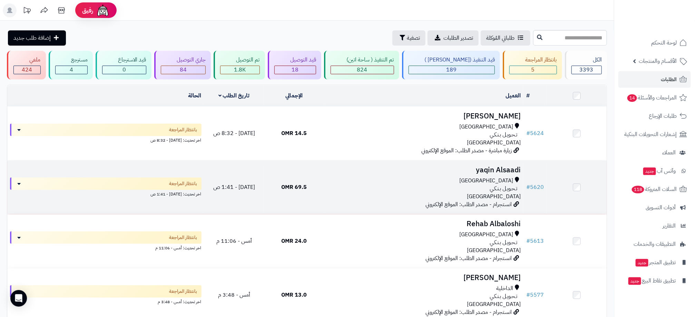
click at [395, 179] on div "[GEOGRAPHIC_DATA]" at bounding box center [424, 181] width 194 height 8
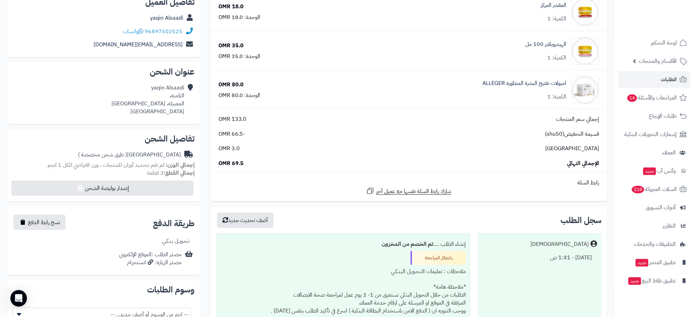
scroll to position [103, 0]
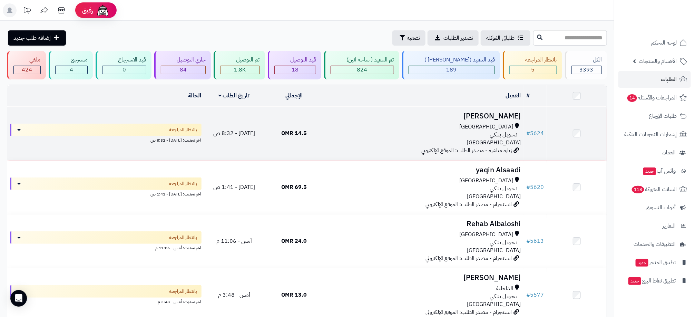
click at [406, 132] on div "تـحـويـل بـنـكـي" at bounding box center [424, 135] width 194 height 8
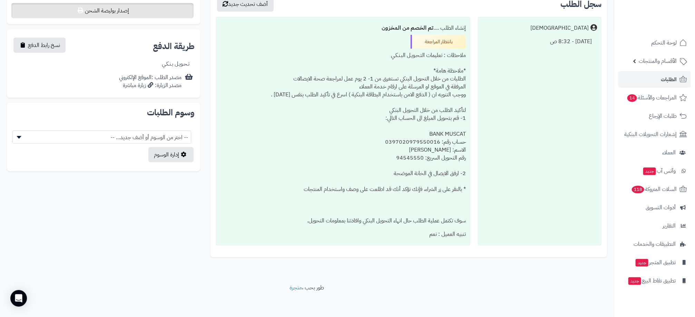
scroll to position [270, 0]
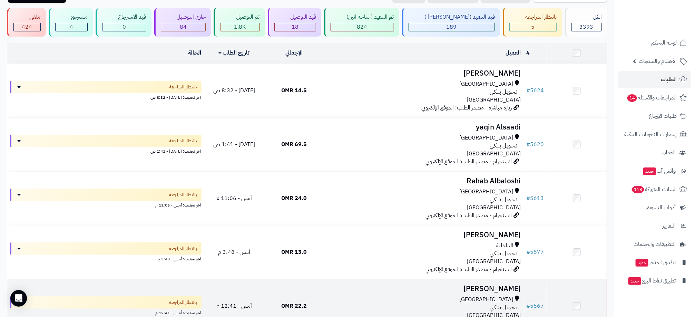
scroll to position [128, 0]
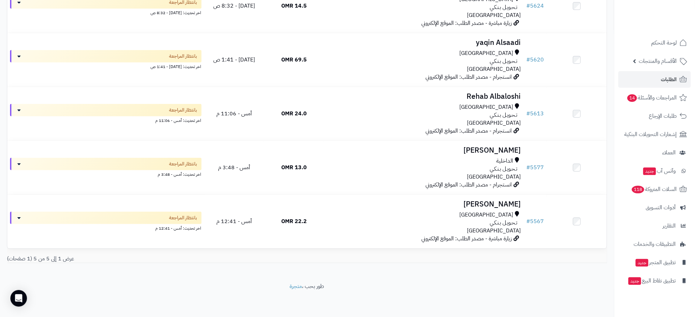
click at [230, 274] on div "**********" at bounding box center [306, 87] width 613 height 389
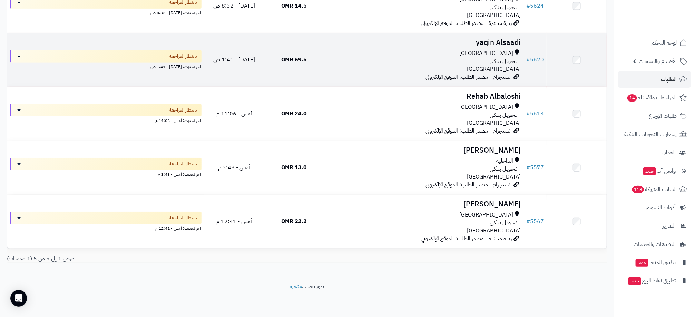
click at [408, 55] on div "مسقط" at bounding box center [424, 53] width 194 height 8
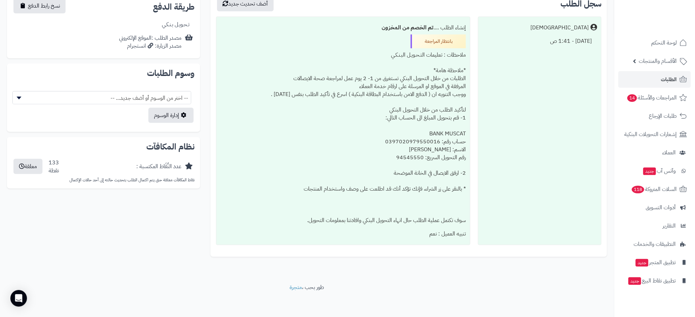
scroll to position [309, 0]
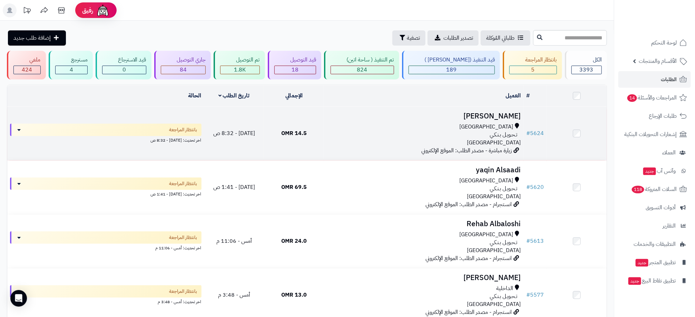
click at [372, 138] on div "مسقط تـحـويـل بـنـكـي عمان" at bounding box center [424, 135] width 194 height 24
